Goal: Information Seeking & Learning: Learn about a topic

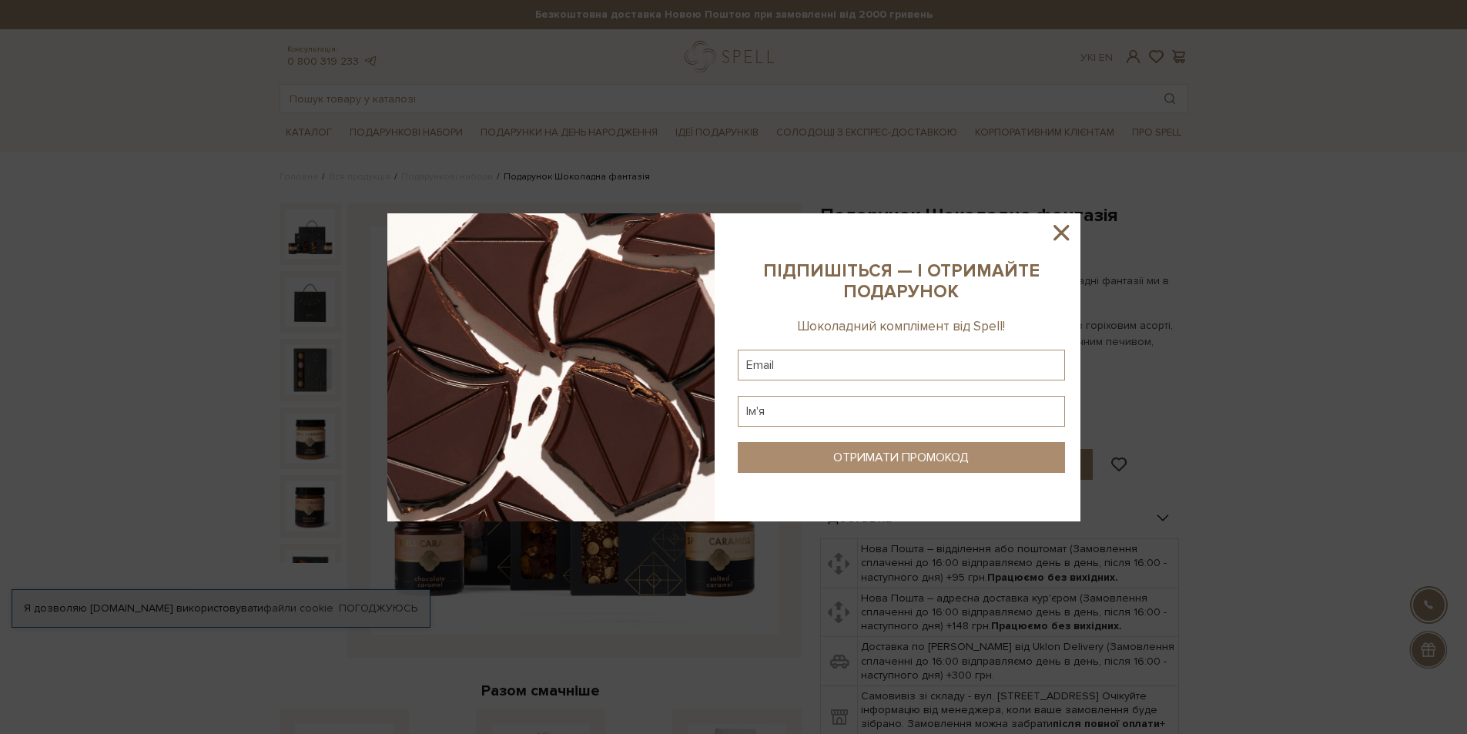
click at [1057, 239] on icon at bounding box center [1061, 232] width 26 height 26
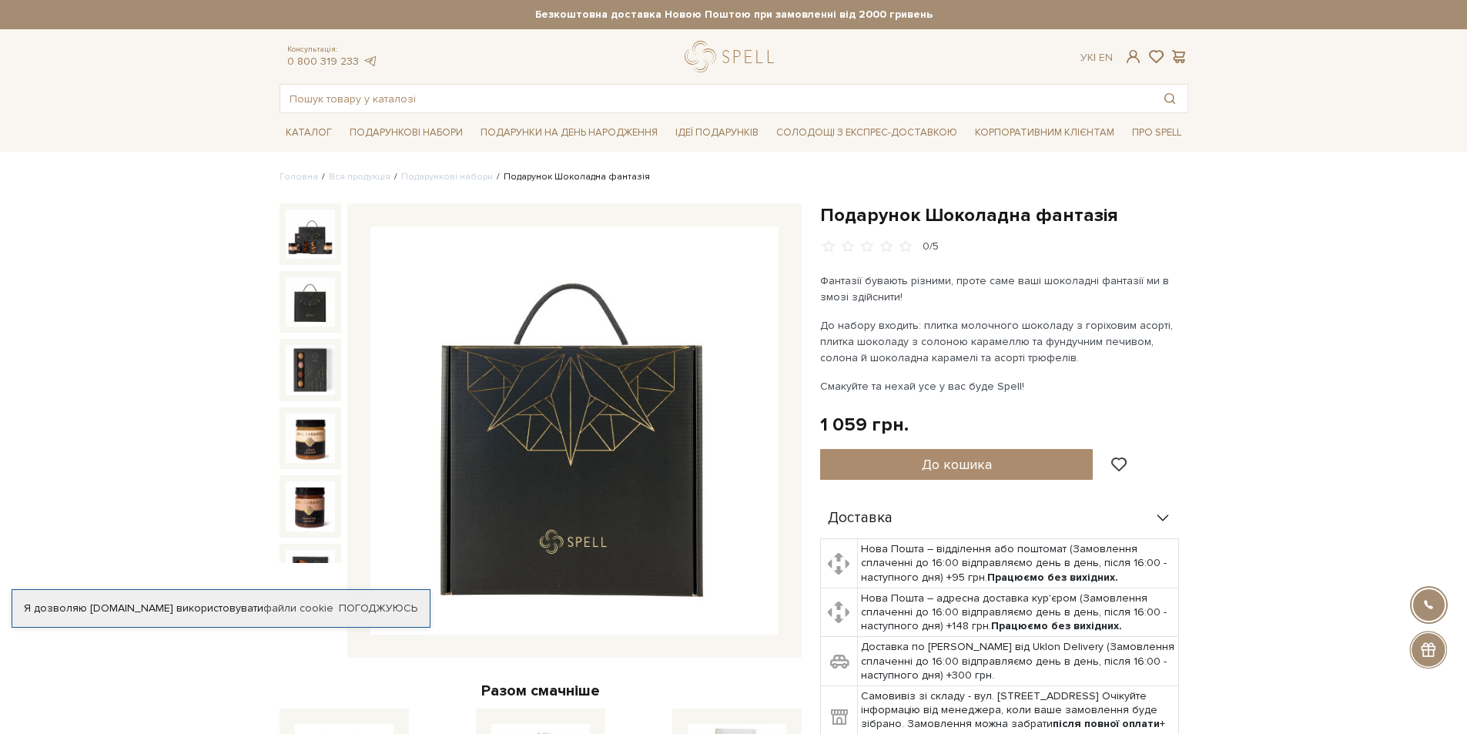
click at [302, 293] on img at bounding box center [310, 301] width 49 height 49
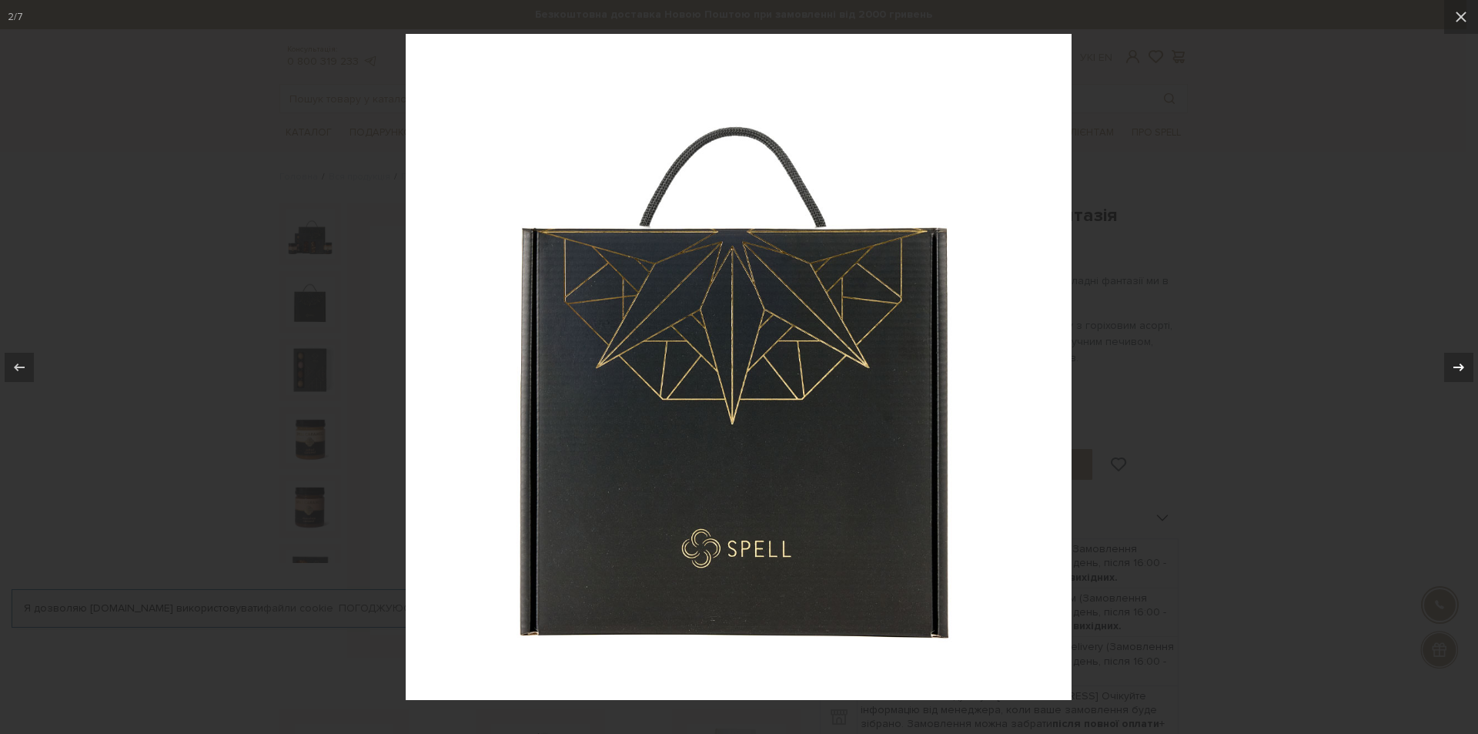
click at [1466, 370] on icon at bounding box center [1459, 367] width 18 height 18
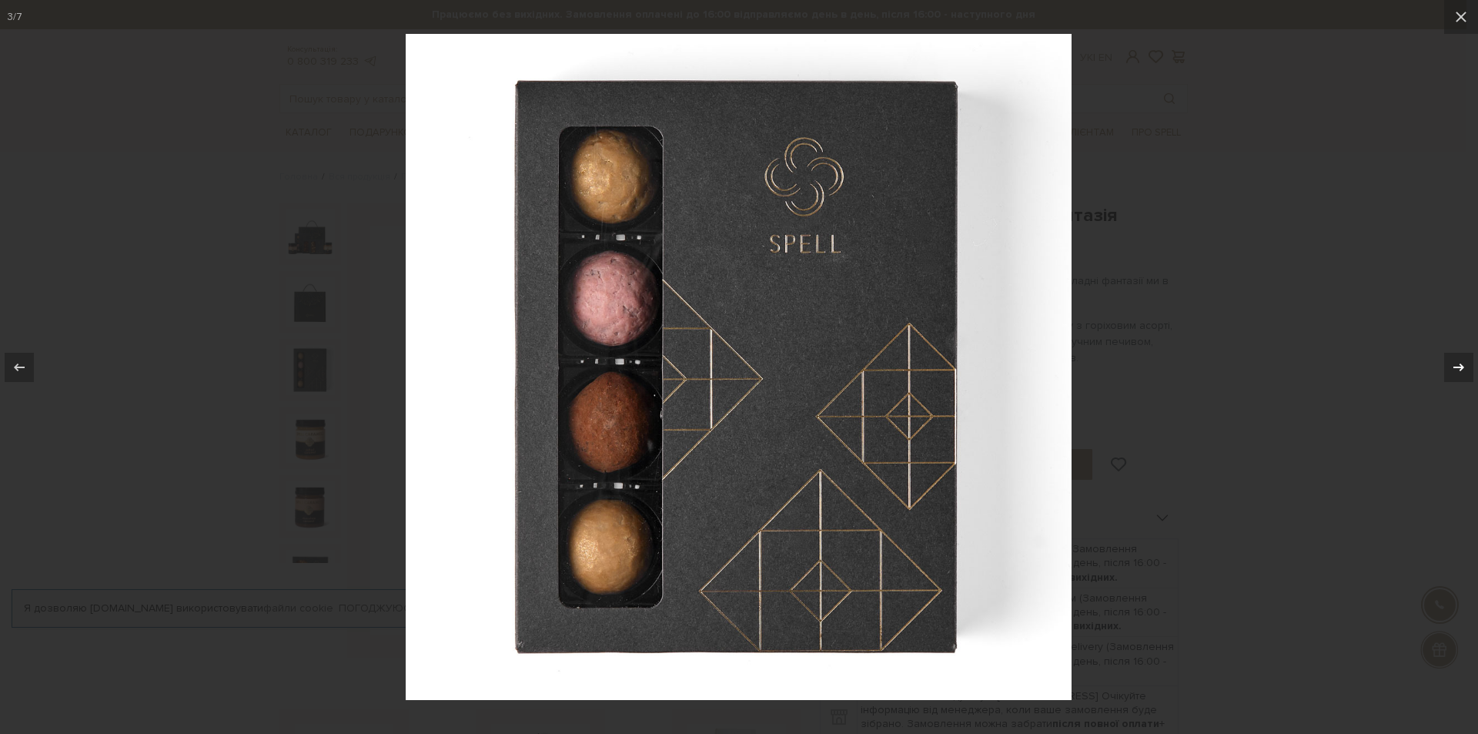
click at [1465, 370] on icon at bounding box center [1459, 367] width 18 height 18
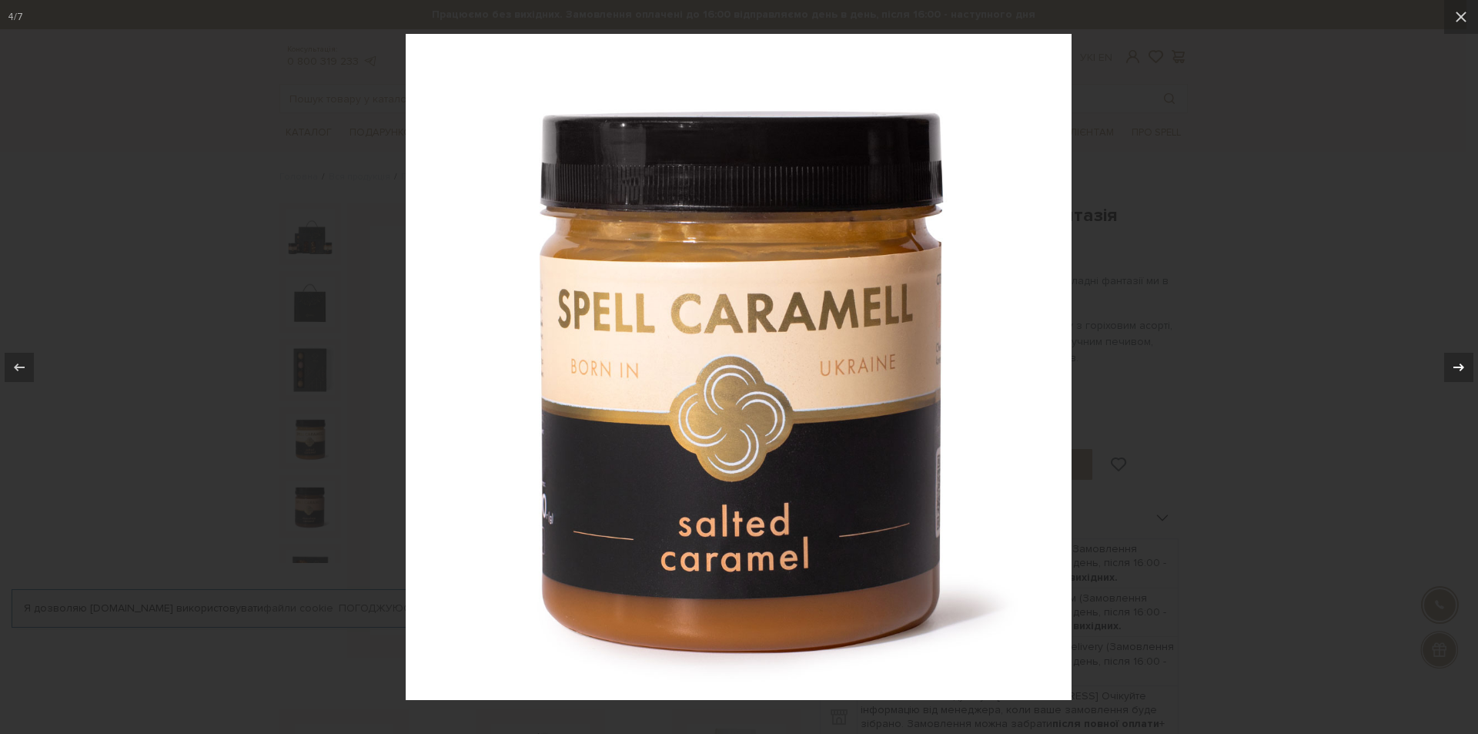
click at [1465, 370] on icon at bounding box center [1459, 367] width 18 height 18
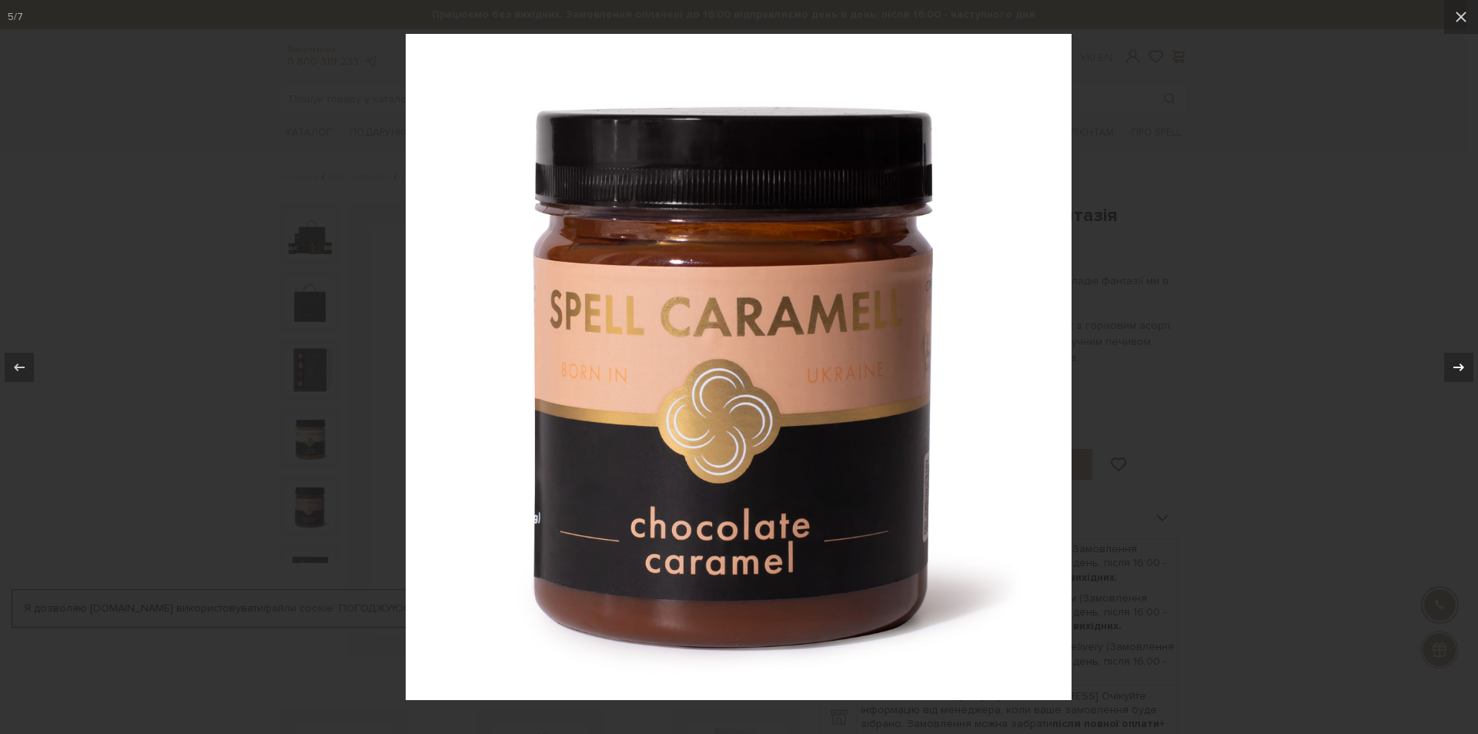
click at [1465, 370] on icon at bounding box center [1459, 367] width 18 height 18
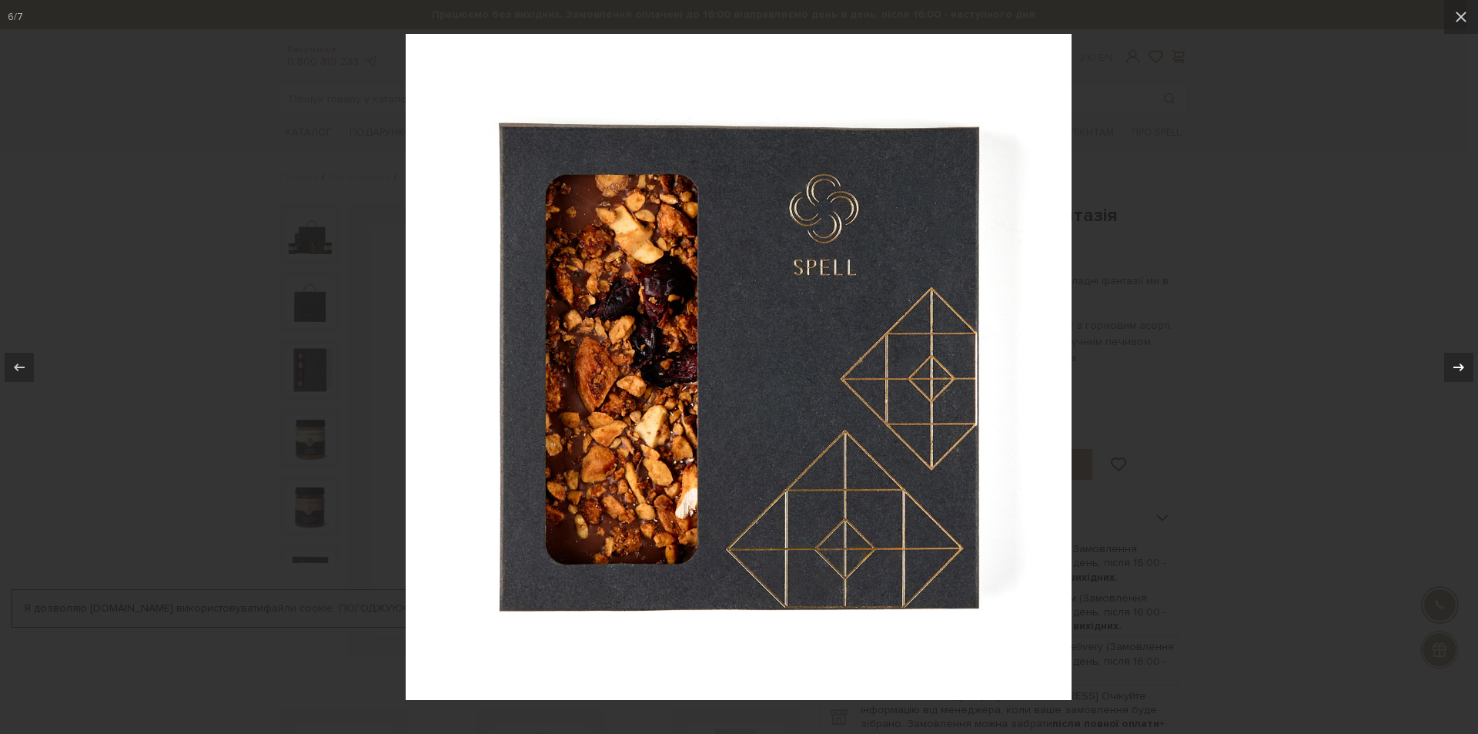
click at [1465, 370] on icon at bounding box center [1459, 367] width 18 height 18
